Goal: Task Accomplishment & Management: Use online tool/utility

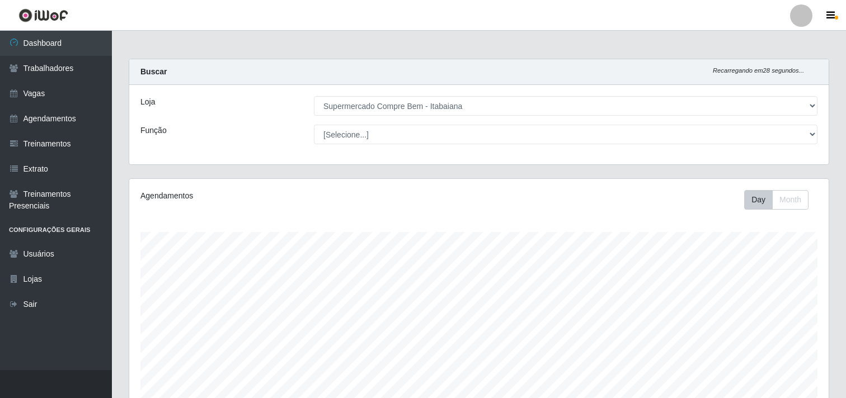
select select "264"
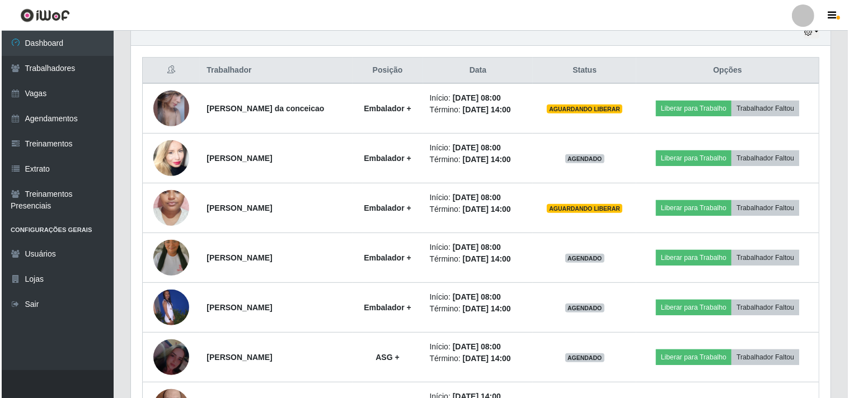
scroll to position [232, 700]
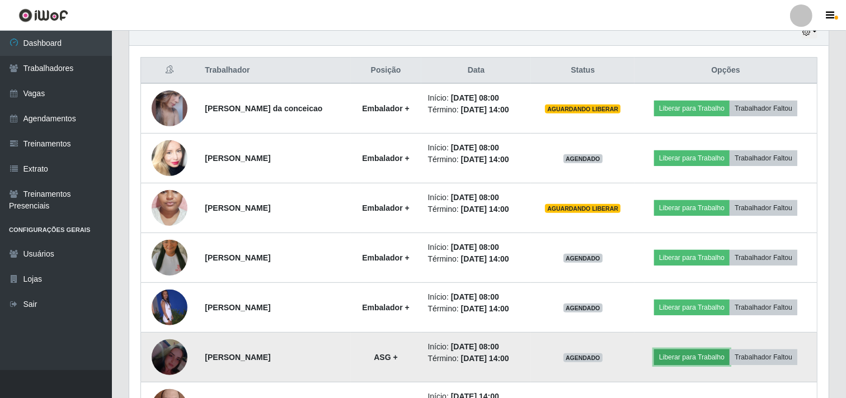
click at [700, 363] on button "Liberar para Trabalho" at bounding box center [692, 358] width 76 height 16
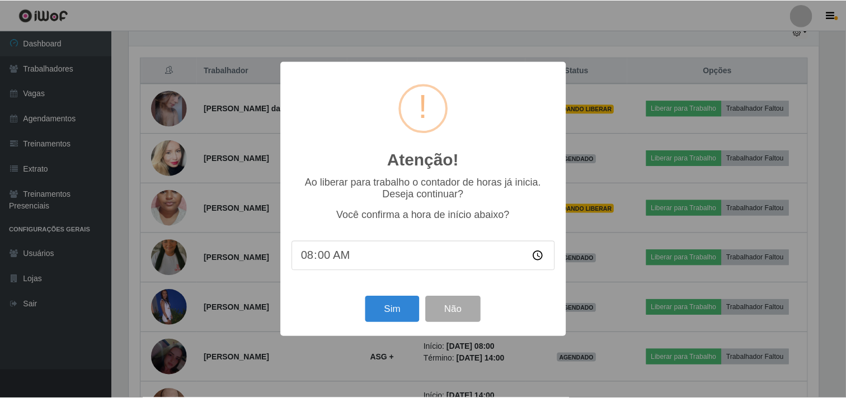
scroll to position [232, 692]
click at [406, 311] on button "Sim" at bounding box center [394, 310] width 54 height 26
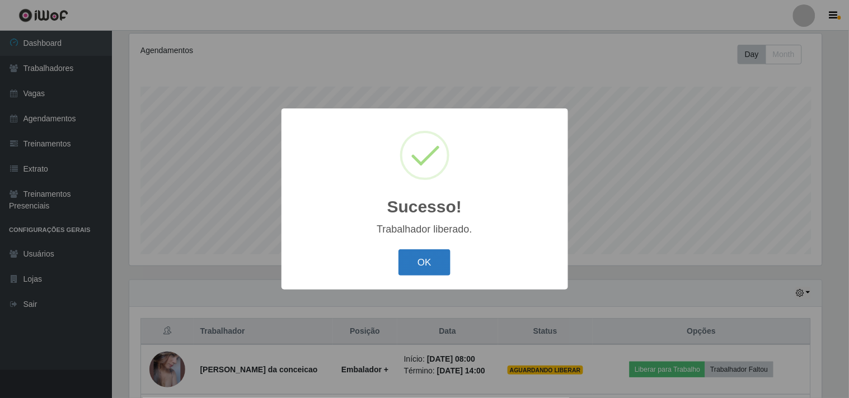
click at [435, 260] on button "OK" at bounding box center [424, 263] width 52 height 26
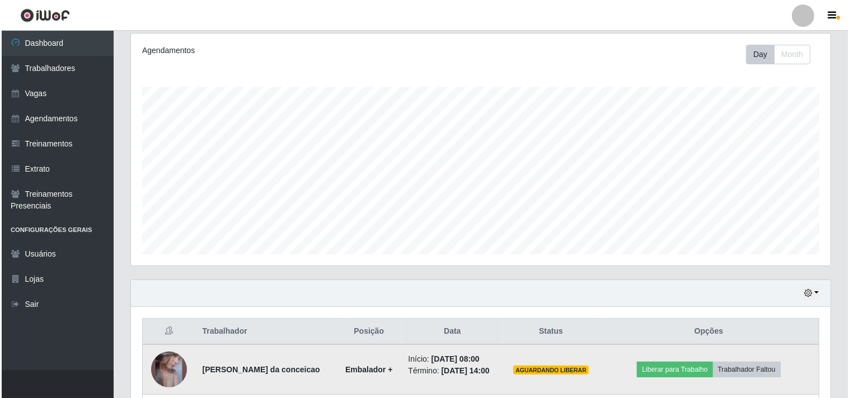
scroll to position [232, 700]
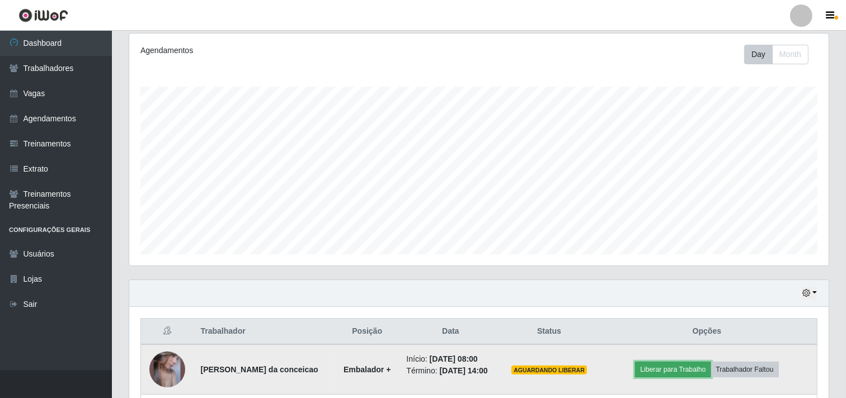
click at [680, 377] on button "Liberar para Trabalho" at bounding box center [673, 370] width 76 height 16
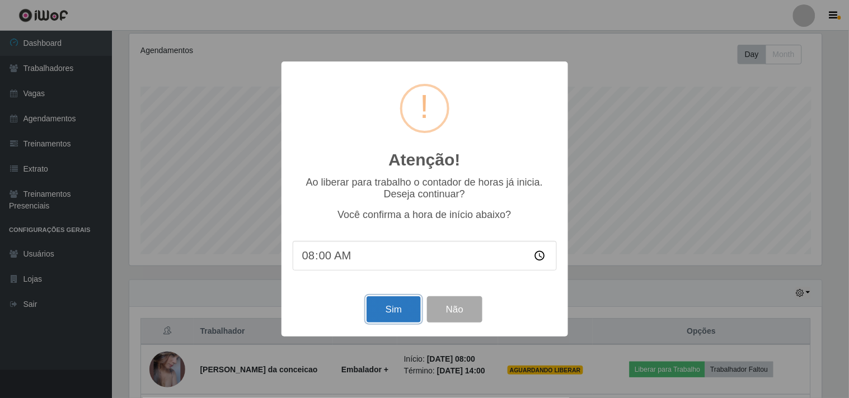
click at [391, 316] on button "Sim" at bounding box center [394, 310] width 54 height 26
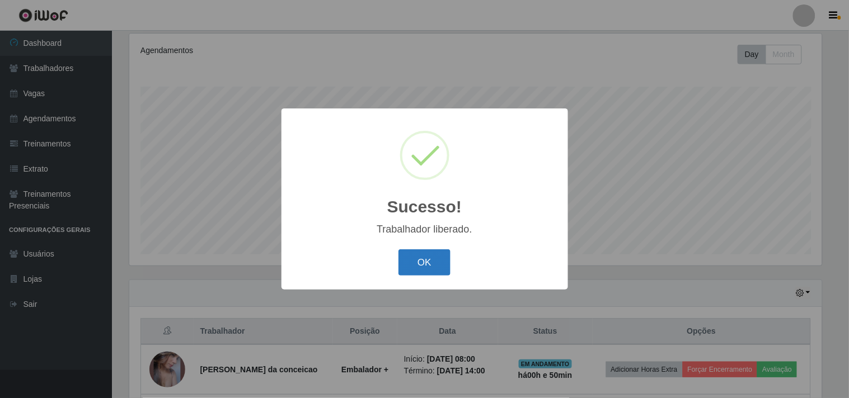
click at [428, 272] on button "OK" at bounding box center [424, 263] width 52 height 26
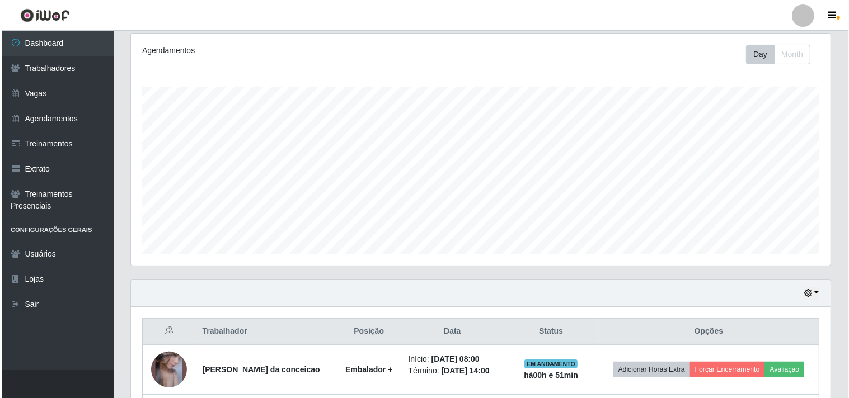
scroll to position [332, 0]
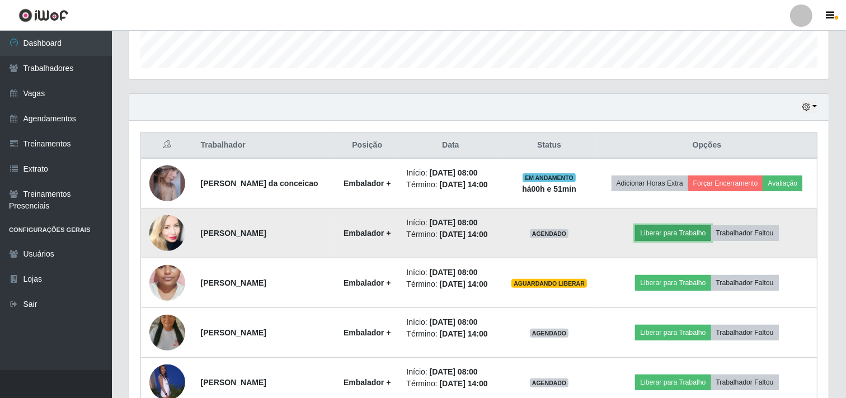
click at [676, 241] on button "Liberar para Trabalho" at bounding box center [673, 234] width 76 height 16
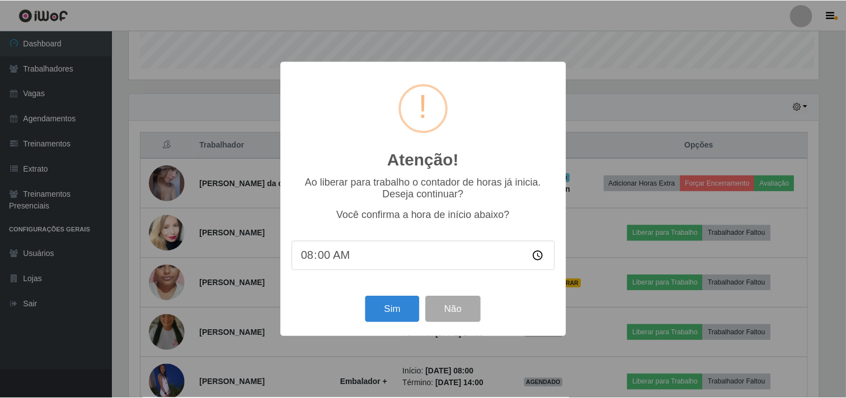
scroll to position [232, 692]
click at [393, 316] on button "Sim" at bounding box center [394, 310] width 54 height 26
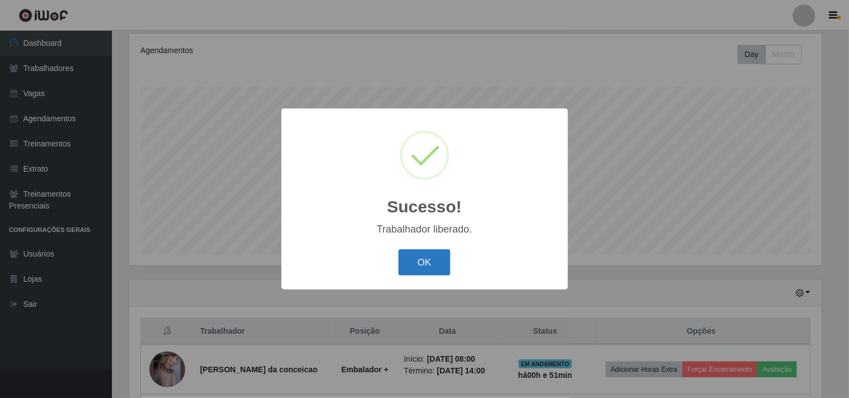
click at [415, 252] on button "OK" at bounding box center [424, 263] width 52 height 26
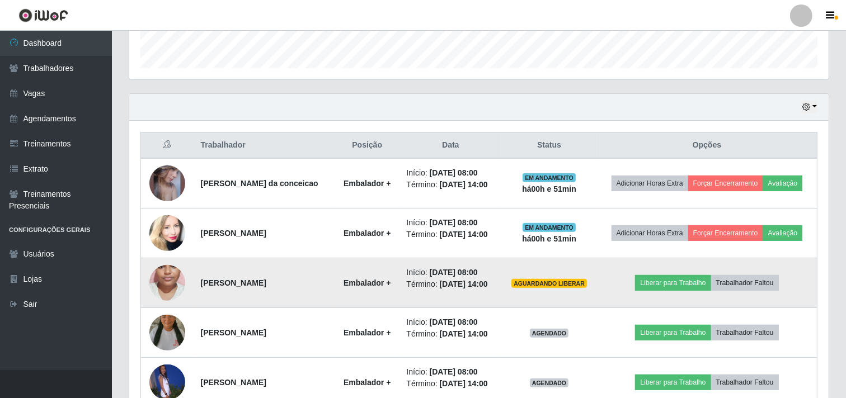
scroll to position [394, 0]
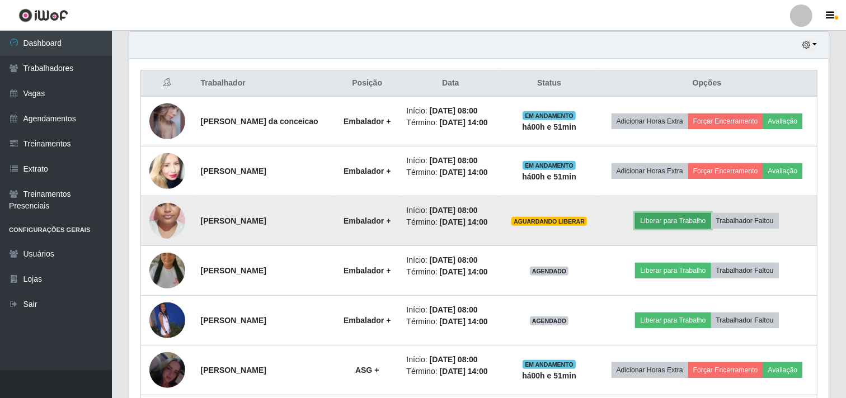
click at [656, 229] on button "Liberar para Trabalho" at bounding box center [673, 221] width 76 height 16
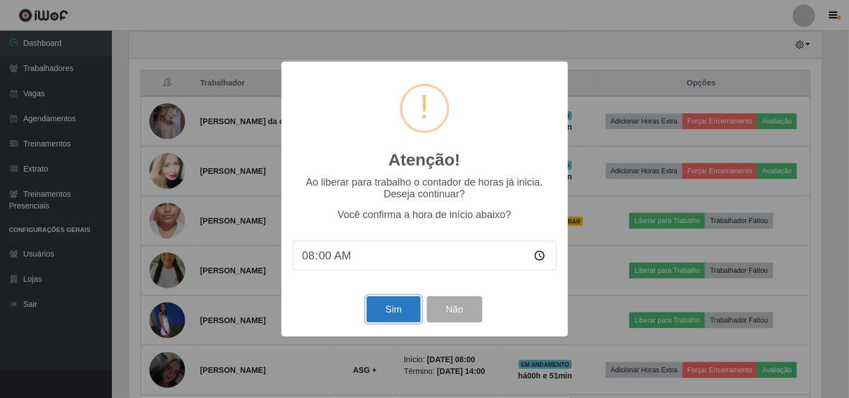
click at [400, 309] on button "Sim" at bounding box center [394, 310] width 54 height 26
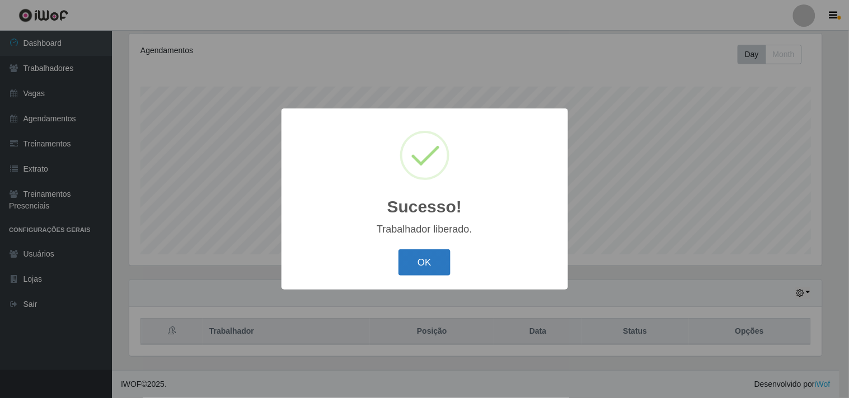
click at [419, 256] on button "OK" at bounding box center [424, 263] width 52 height 26
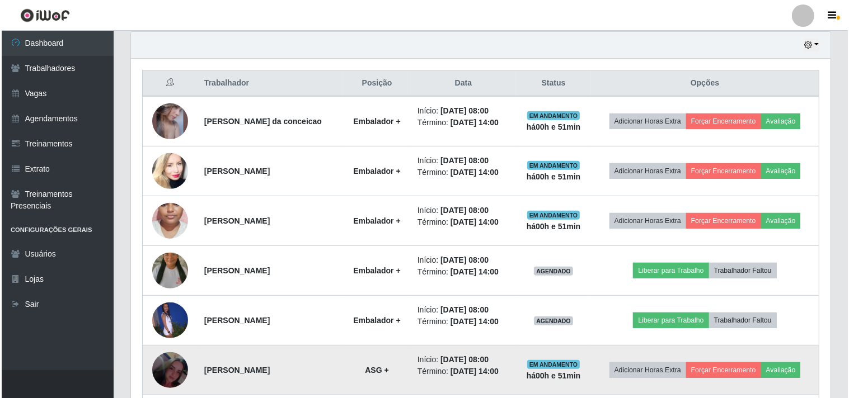
scroll to position [518, 0]
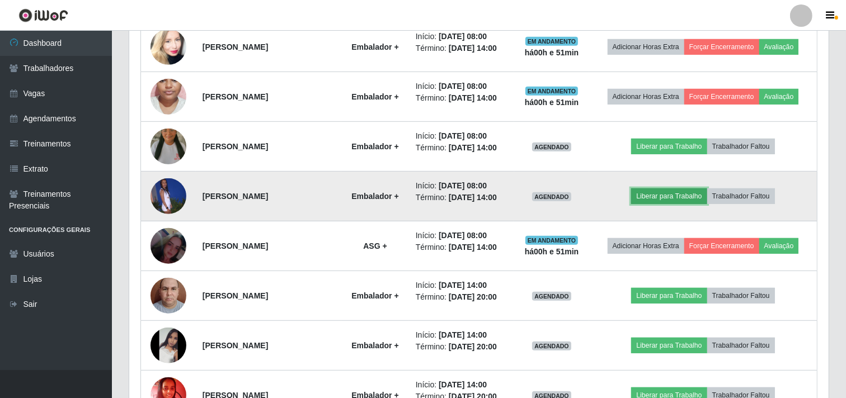
click at [674, 204] on button "Liberar para Trabalho" at bounding box center [669, 197] width 76 height 16
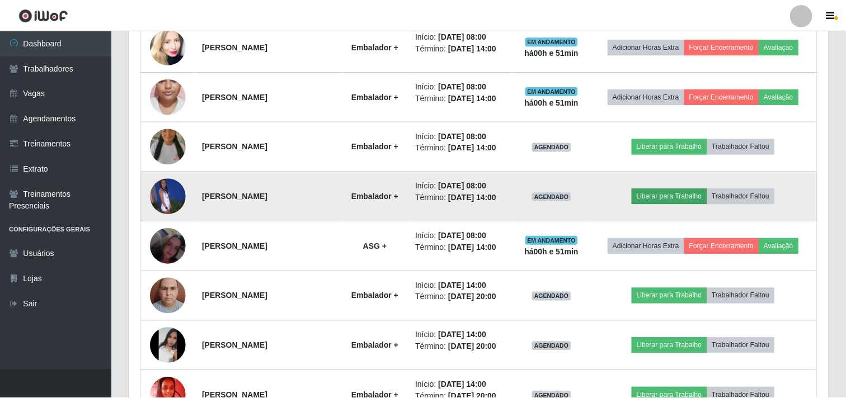
scroll to position [232, 692]
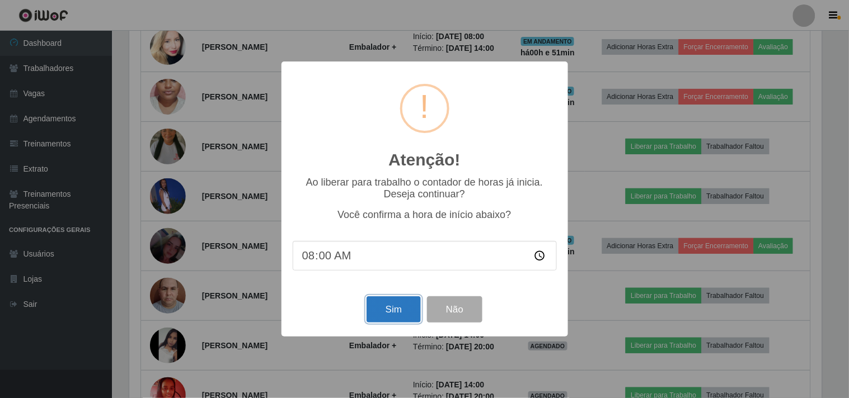
click at [410, 323] on button "Sim" at bounding box center [394, 310] width 54 height 26
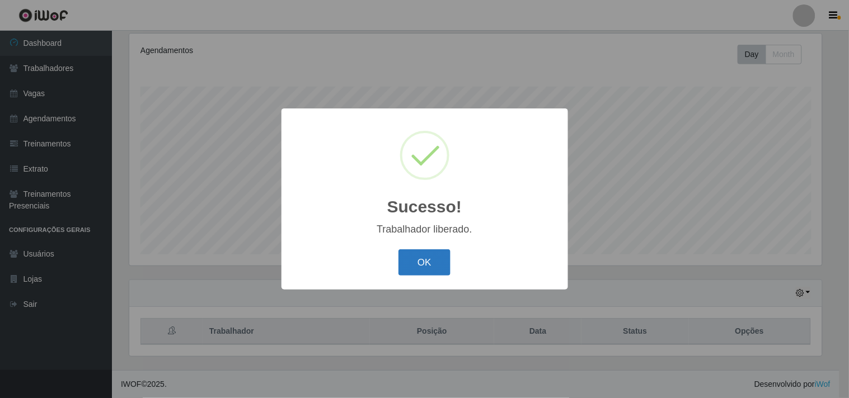
click at [429, 257] on button "OK" at bounding box center [424, 263] width 52 height 26
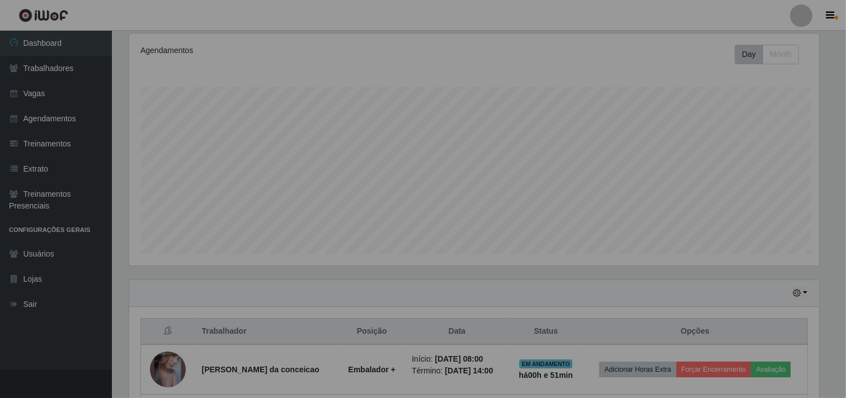
scroll to position [0, 0]
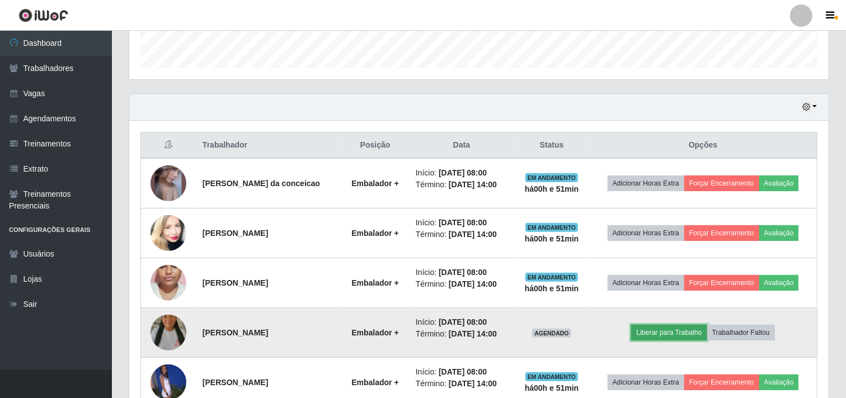
click at [658, 341] on button "Liberar para Trabalho" at bounding box center [669, 333] width 76 height 16
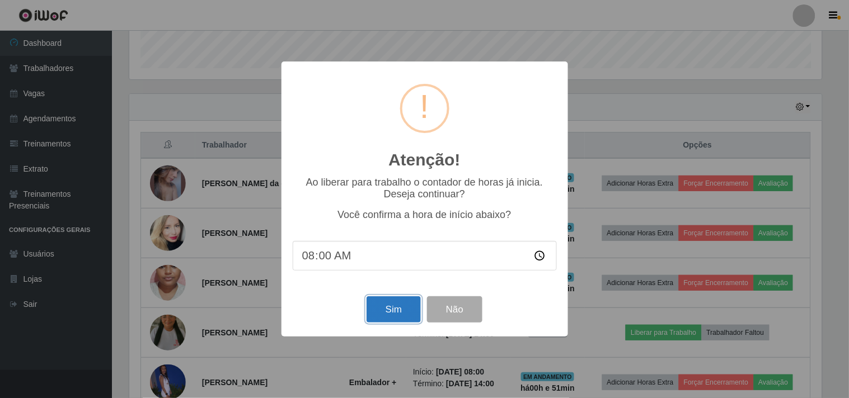
click at [398, 301] on button "Sim" at bounding box center [394, 310] width 54 height 26
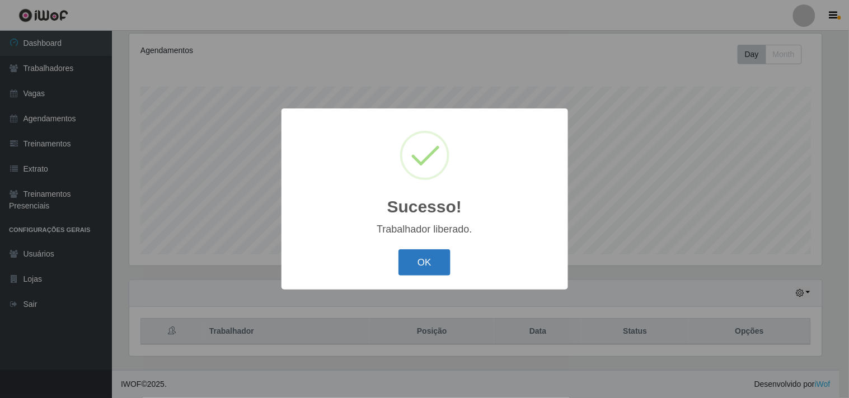
click at [426, 259] on button "OK" at bounding box center [424, 263] width 52 height 26
